Goal: Task Accomplishment & Management: Manage account settings

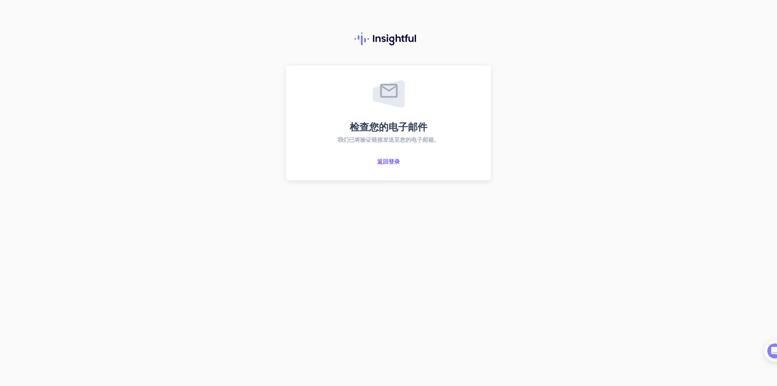
click at [387, 157] on div "检查您的电子邮件 我们已将验证链接发送至您的电子邮箱。 返回登录" at bounding box center [389, 122] width 176 height 85
click at [388, 159] on font "返回登录" at bounding box center [388, 161] width 23 height 7
click at [391, 159] on font "返回登录" at bounding box center [388, 161] width 23 height 7
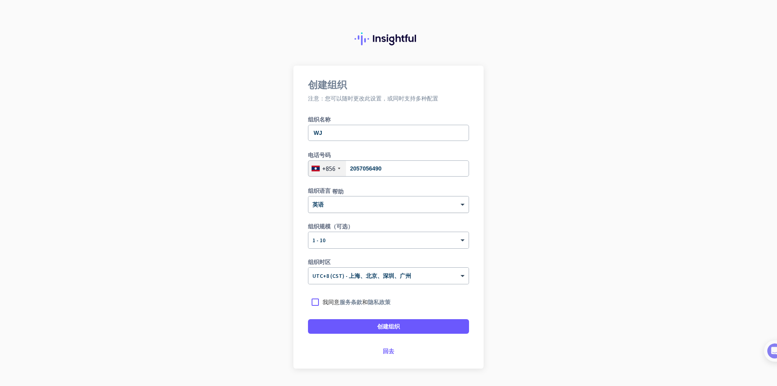
click at [361, 210] on div "× 英语" at bounding box center [388, 204] width 160 height 16
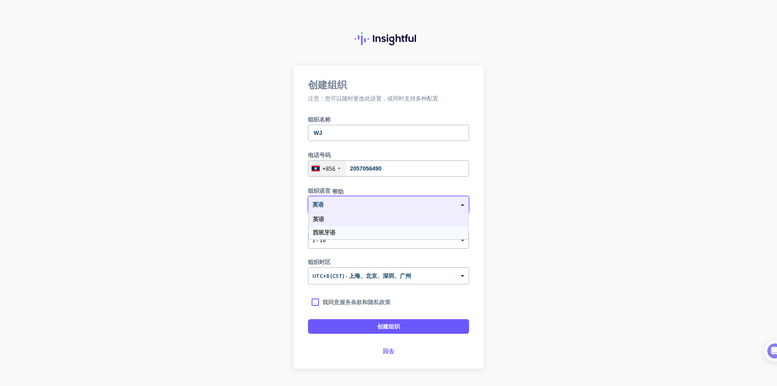
click at [254, 239] on app-onboarding-organization "创建组织 注意：您可以随时更改此设置，或同时支持多种配置 组织名称 WJ 电话号码 [PHONE_NUMBER] 组织语言 帮助 × 英语 英语 西班牙语 组…" at bounding box center [388, 237] width 777 height 343
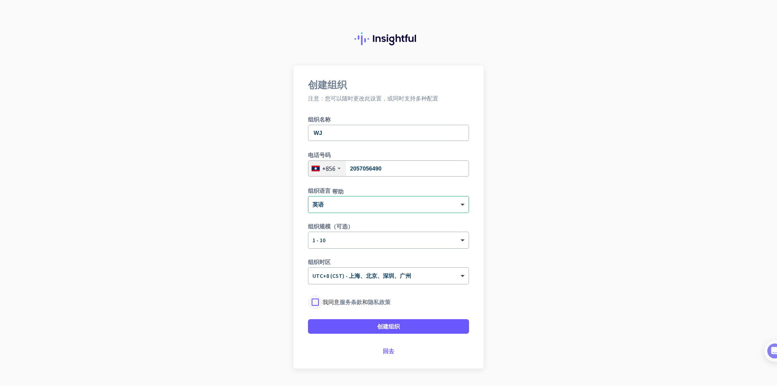
click at [316, 302] on div at bounding box center [315, 302] width 15 height 15
click at [316, 307] on div at bounding box center [315, 302] width 15 height 15
click at [313, 299] on div at bounding box center [315, 302] width 15 height 15
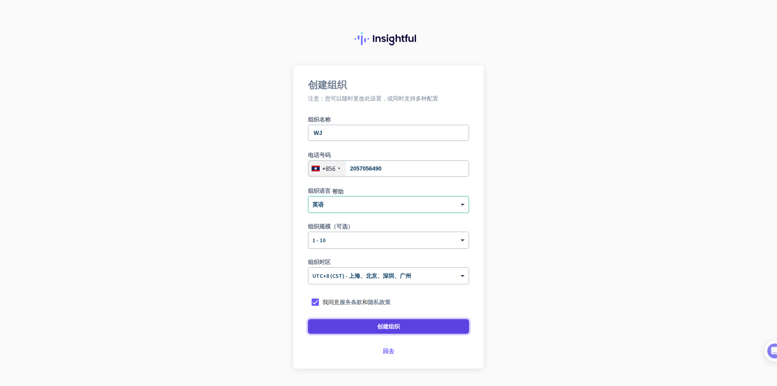
click at [377, 329] on font "创建组织" at bounding box center [388, 325] width 23 height 7
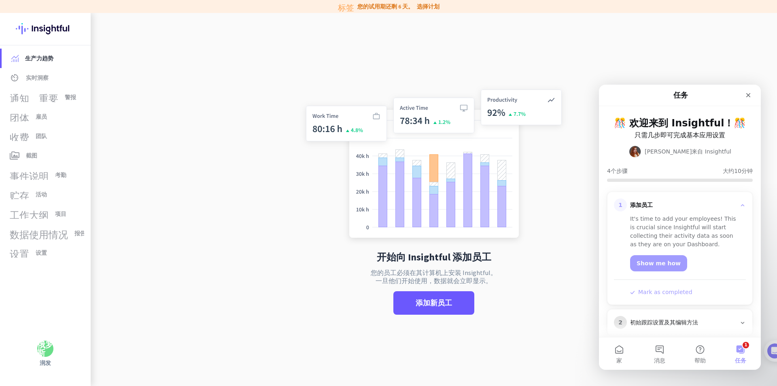
click at [509, 161] on img at bounding box center [434, 165] width 268 height 161
click at [746, 100] on div "关闭" at bounding box center [748, 95] width 15 height 15
drag, startPoint x: 148, startPoint y: 15, endPoint x: 744, endPoint y: 100, distance: 602.6
click at [746, 100] on app-no-employees "开始向 Insightful 添加员工 您的员工必须在其计算机上安装 Insightful。 一旦他们开始使用，数据就会立即显示。 添加新员工" at bounding box center [434, 206] width 686 height 386
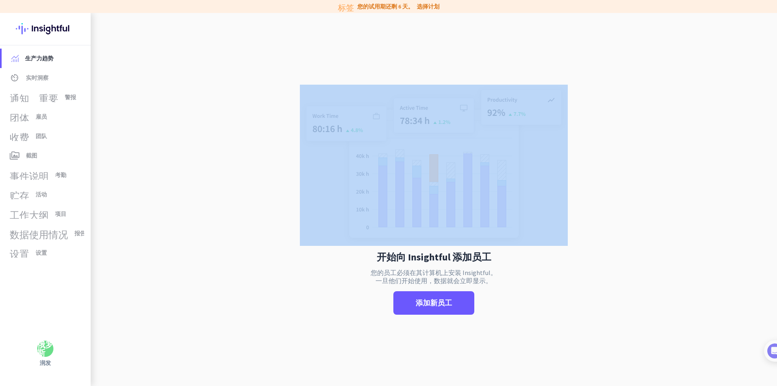
click at [42, 343] on font "俄罗斯" at bounding box center [45, 348] width 16 height 18
click at [42, 343] on body "标签 您的试用期还剩 6 天。 选择计划 生产力趋势 av_timer 实时洞察 通知_重要 警报 团体 雇员 收费 团队 perm_media 截图 事件说…" at bounding box center [388, 193] width 777 height 386
click at [81, 294] on span "个人设置" at bounding box center [79, 289] width 45 height 15
click at [81, 294] on div "个人设置 组织 帮助 登出" at bounding box center [70, 311] width 66 height 58
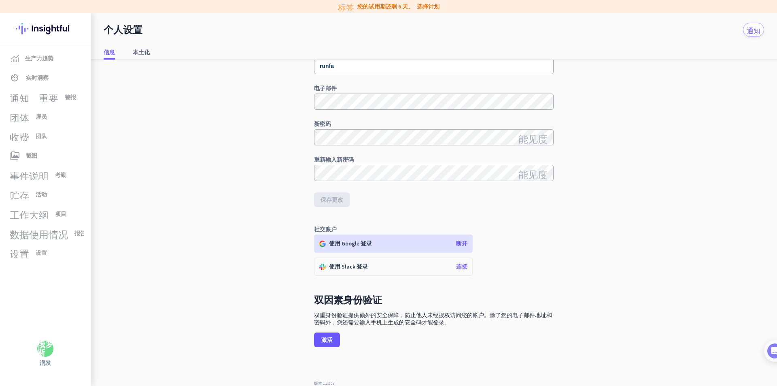
scroll to position [49, 0]
click at [45, 351] on div "俄罗斯" at bounding box center [45, 348] width 16 height 16
click at [45, 351] on body "标签 您的试用期还剩 6 天。 选择计划 生产力趋势 av_timer 实时洞察 通知_重要 警报 团体 雇员 收费 团队 perm_media 截图 事件说…" at bounding box center [388, 193] width 777 height 386
click at [206, 313] on icon "查看" at bounding box center [197, 310] width 24 height 10
click at [206, 313] on div "WJ 行政 查看" at bounding box center [159, 310] width 113 height 27
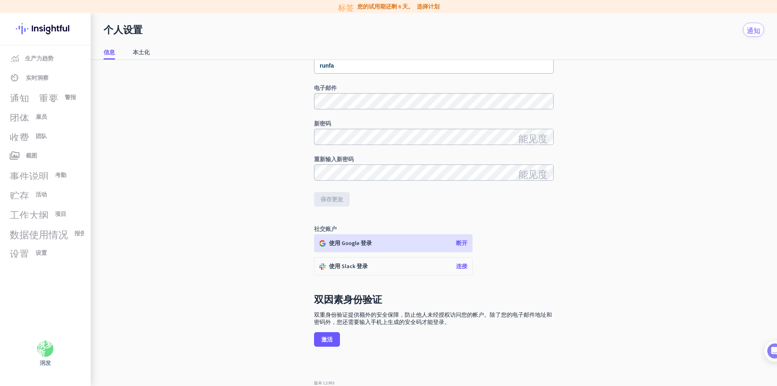
click at [40, 345] on font "俄罗斯" at bounding box center [45, 348] width 16 height 18
click at [40, 345] on body "标签 您的试用期还剩 6 天。 选择计划 生产力趋势 av_timer 实时洞察 通知_重要 警报 团体 雇员 收费 团队 perm_media 截图 事件说…" at bounding box center [388, 193] width 777 height 386
click at [112, 307] on font "WJ" at bounding box center [113, 306] width 8 height 8
click at [36, 348] on div "俄罗斯" at bounding box center [45, 348] width 91 height 16
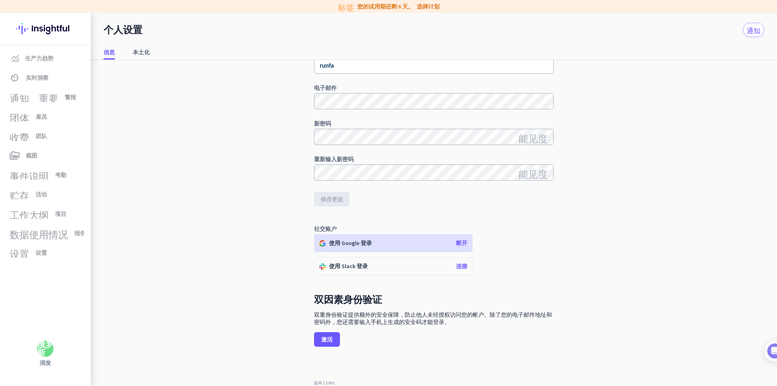
click at [36, 348] on div "俄罗斯" at bounding box center [45, 348] width 91 height 16
click at [47, 347] on font "俄罗斯" at bounding box center [45, 348] width 16 height 18
click at [47, 347] on body "标签 您的试用期还剩 6 天。 选择计划 生产力趋势 av_timer 实时洞察 通知_重要 警报 团体 雇员 收费 团队 perm_media 截图 事件说…" at bounding box center [388, 193] width 777 height 386
click at [70, 317] on font "帮助" at bounding box center [70, 318] width 12 height 7
click at [53, 71] on link "av_timer 实时洞察" at bounding box center [46, 77] width 89 height 19
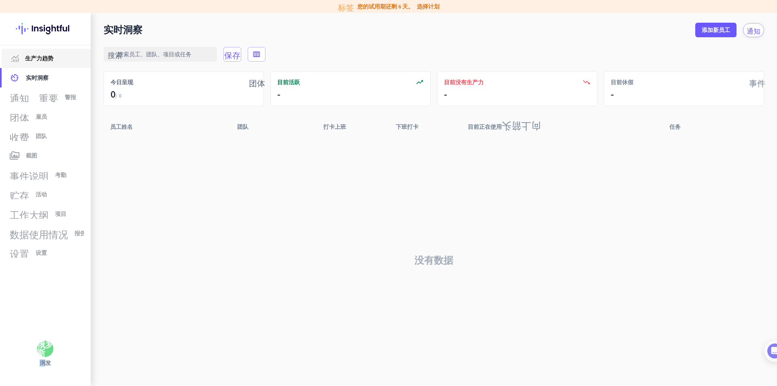
click at [41, 59] on font "生产力趋势" at bounding box center [39, 58] width 28 height 7
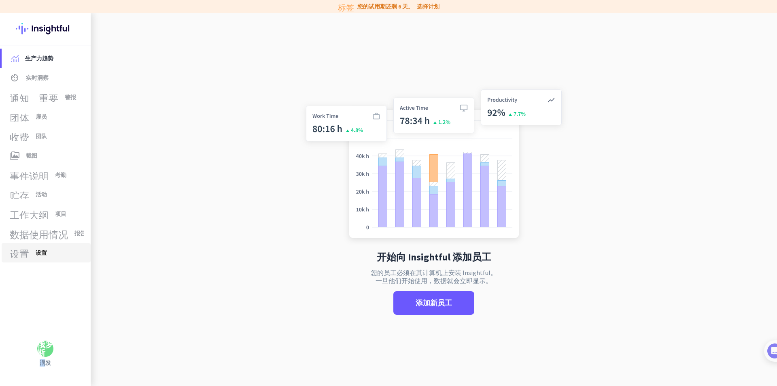
click at [39, 250] on font "设置" at bounding box center [41, 252] width 11 height 7
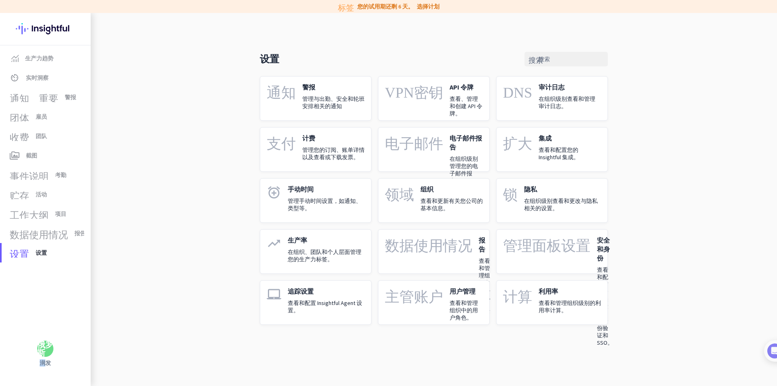
click at [427, 105] on div "VPN密钥" at bounding box center [414, 98] width 58 height 31
